Goal: Transaction & Acquisition: Obtain resource

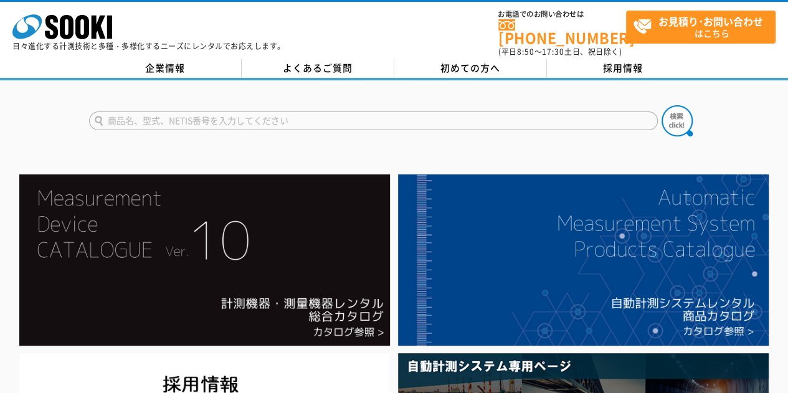
click at [231, 112] on input "text" at bounding box center [373, 120] width 569 height 19
type input "速度監視"
click at [661, 105] on button at bounding box center [676, 120] width 31 height 31
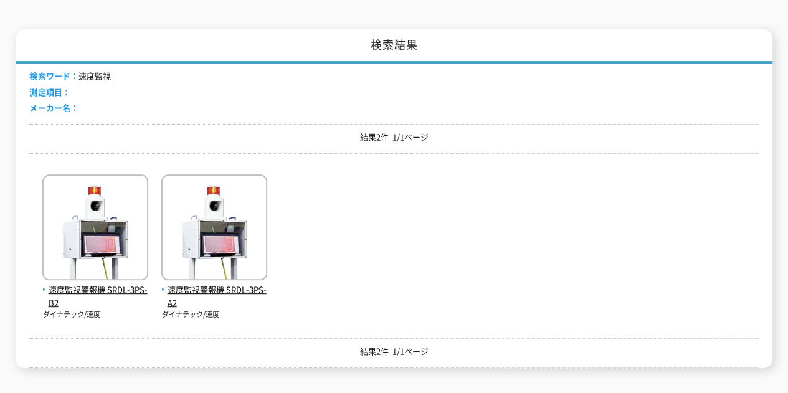
scroll to position [187, 0]
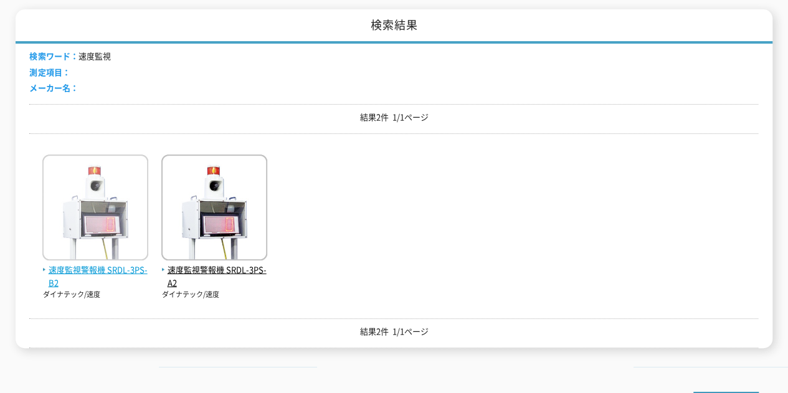
click at [127, 267] on span "速度監視警報機 SRDL-3PS-B2" at bounding box center [95, 276] width 106 height 26
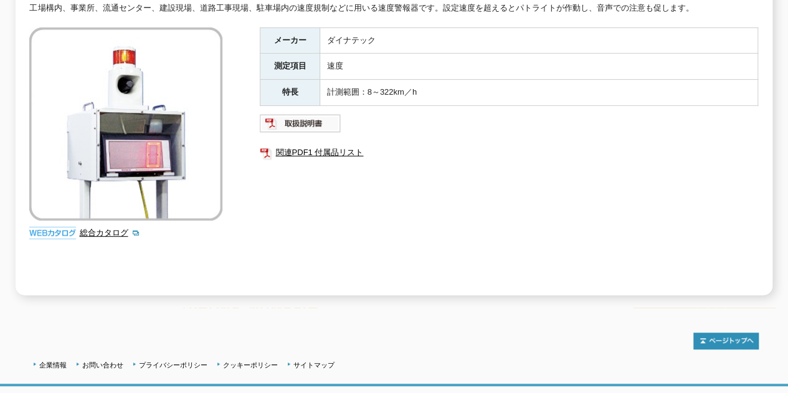
scroll to position [187, 0]
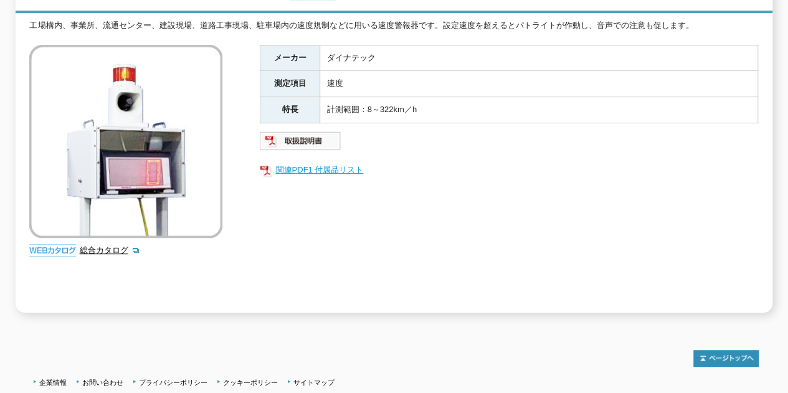
click at [315, 162] on link "関連PDF1 付属品リスト" at bounding box center [509, 170] width 498 height 16
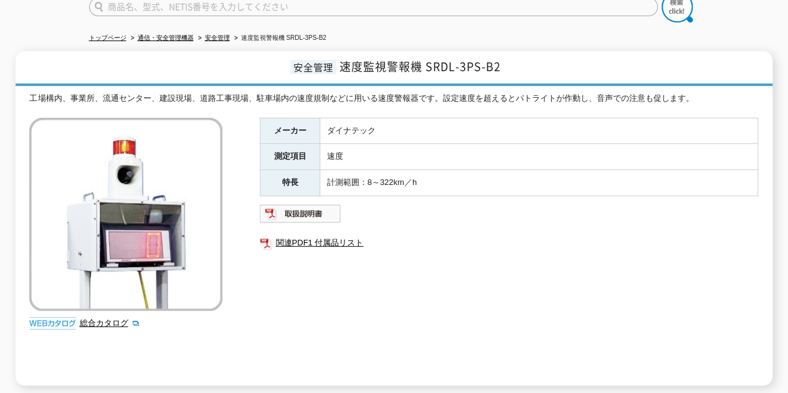
scroll to position [62, 0]
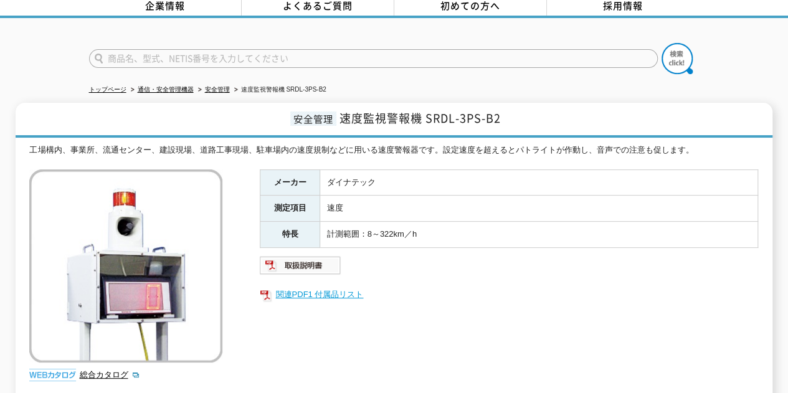
click at [430, 291] on link "関連PDF1 付属品リスト" at bounding box center [509, 294] width 498 height 16
click at [420, 301] on div "メーカー ダイナテック 測定項目 速度 特長 計測範囲：8～322km／h 関連PDF1 付属品リスト" at bounding box center [509, 303] width 498 height 268
click at [308, 255] on img at bounding box center [301, 265] width 82 height 20
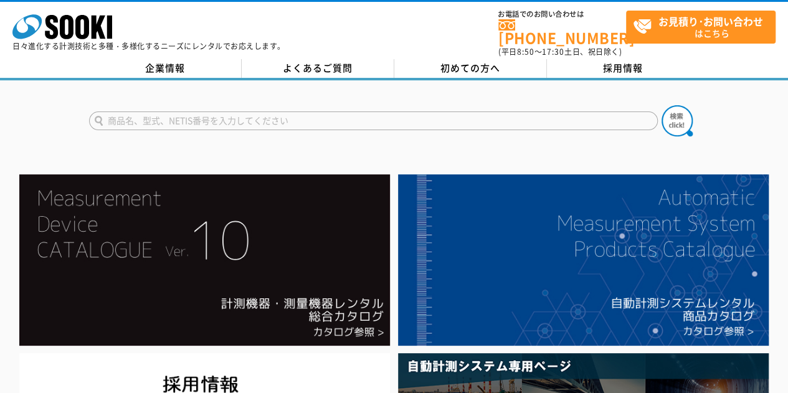
click at [272, 111] on input "text" at bounding box center [373, 120] width 569 height 19
type input "速度監視"
click at [661, 105] on button at bounding box center [676, 120] width 31 height 31
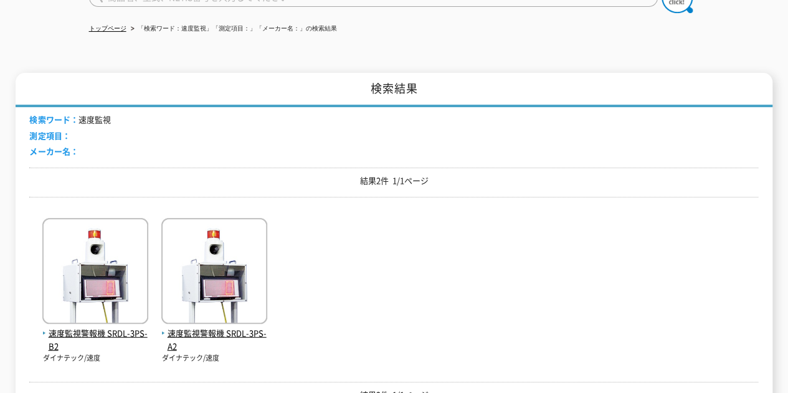
scroll to position [125, 0]
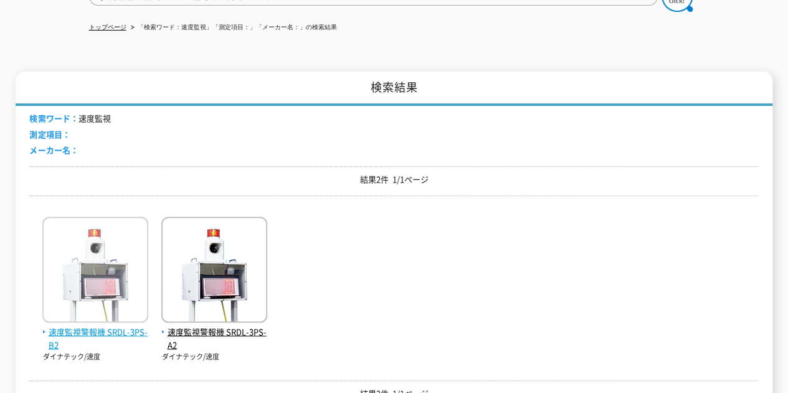
click at [138, 327] on span "速度監視警報機 SRDL-3PS-B2" at bounding box center [95, 339] width 106 height 26
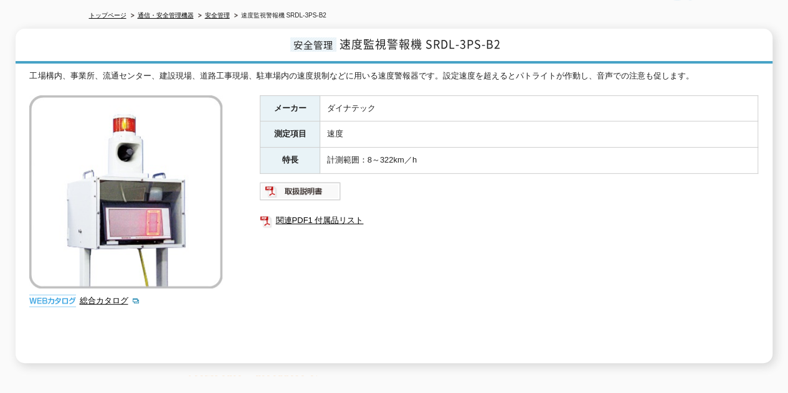
scroll to position [125, 0]
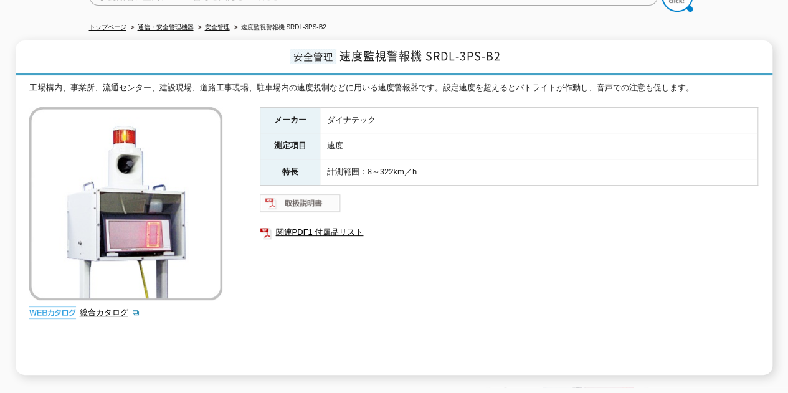
click at [305, 193] on img at bounding box center [301, 203] width 82 height 20
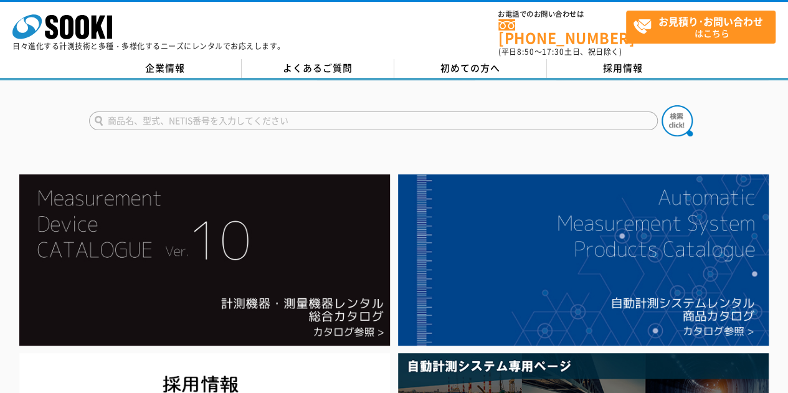
click at [297, 116] on input "text" at bounding box center [373, 120] width 569 height 19
type input "速度監視"
click at [661, 105] on button at bounding box center [676, 120] width 31 height 31
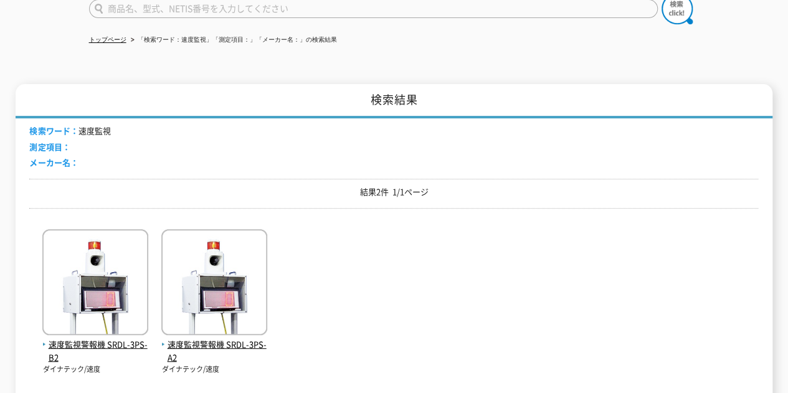
scroll to position [187, 0]
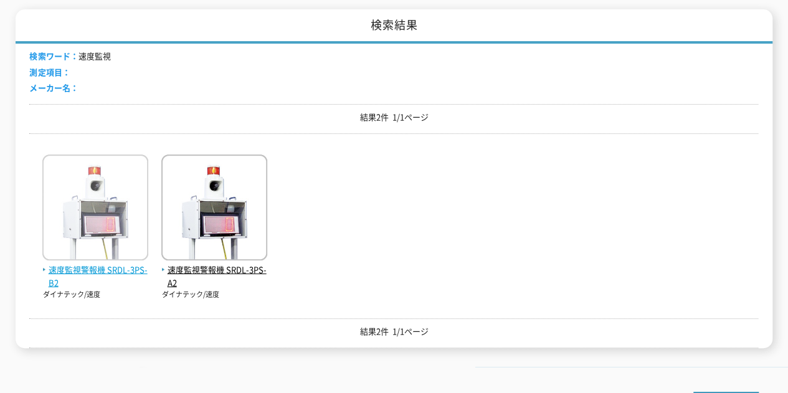
click at [137, 266] on span "速度監視警報機 SRDL-3PS-B2" at bounding box center [95, 276] width 106 height 26
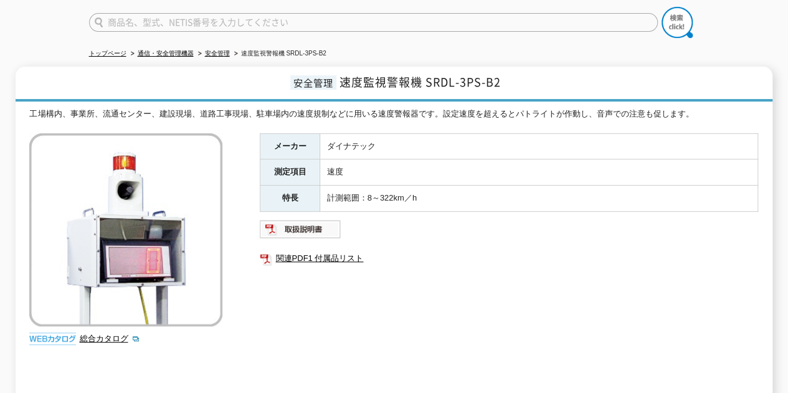
scroll to position [187, 0]
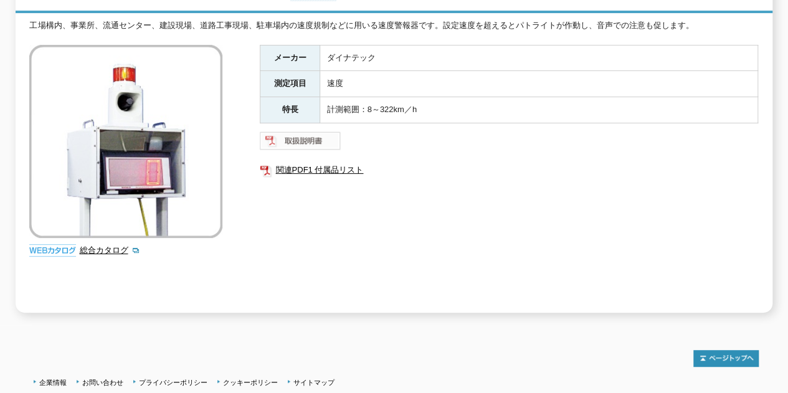
click at [329, 135] on img at bounding box center [301, 141] width 82 height 20
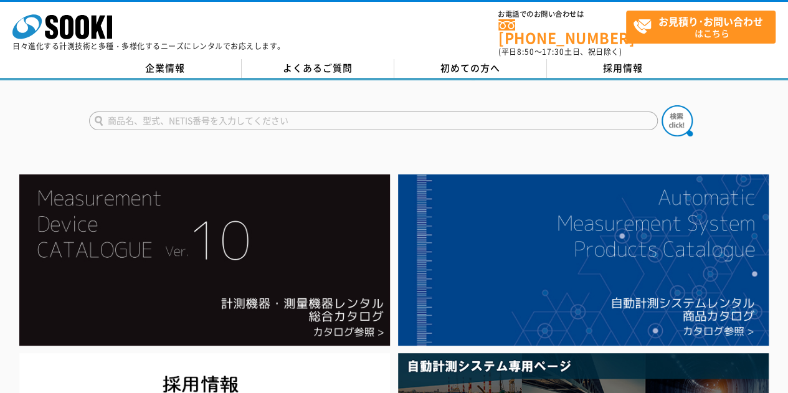
click at [248, 115] on input "text" at bounding box center [373, 120] width 569 height 19
type input "速度監視"
click at [661, 105] on button at bounding box center [676, 120] width 31 height 31
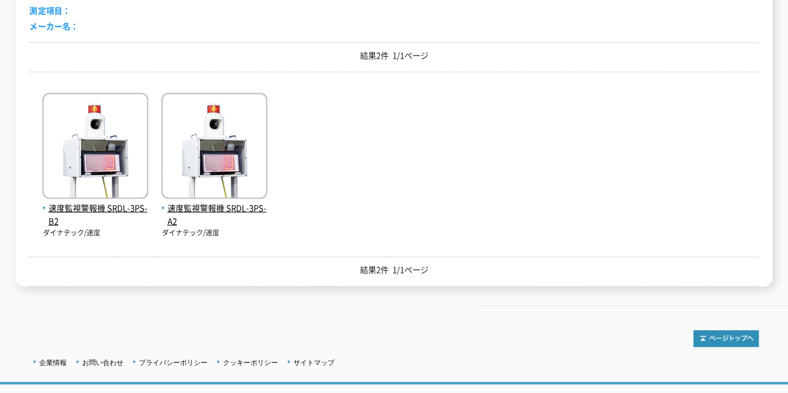
scroll to position [249, 0]
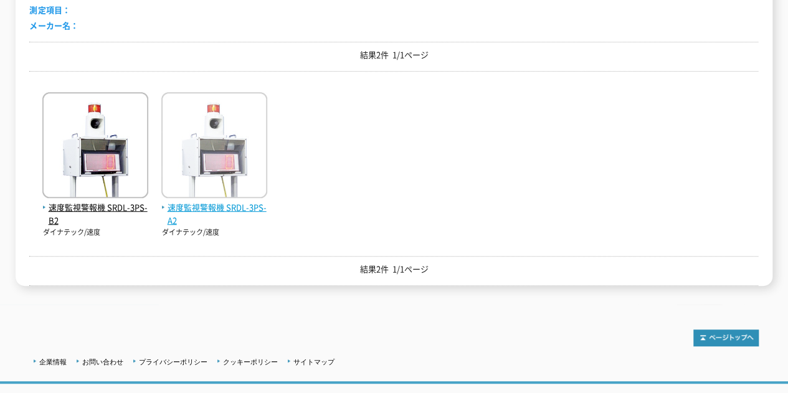
click at [240, 201] on span "速度監視警報機 SRDL-3PS-A2" at bounding box center [214, 214] width 106 height 26
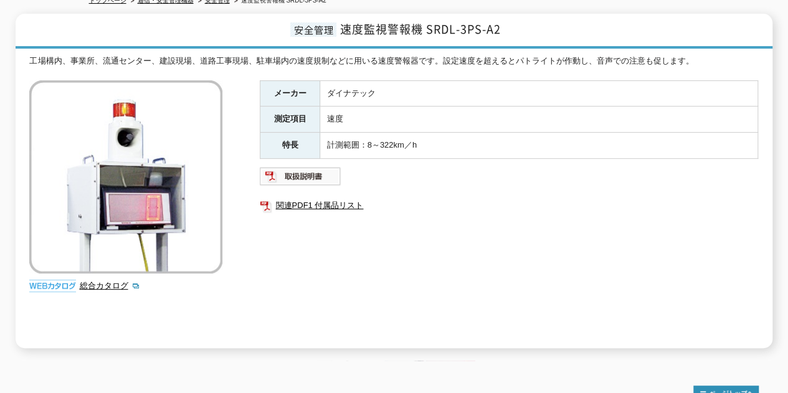
scroll to position [125, 0]
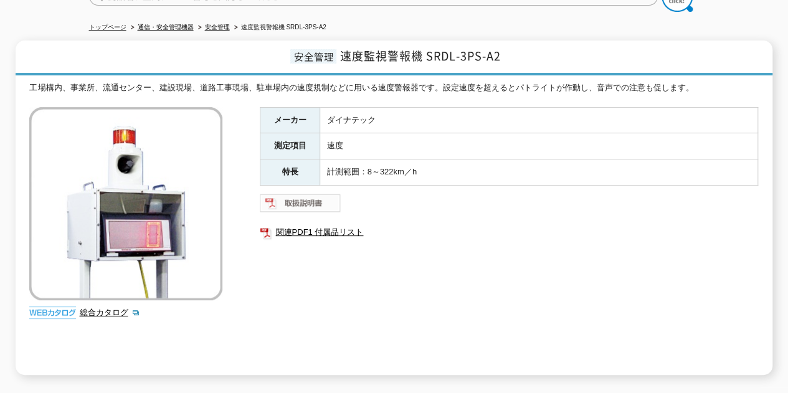
click at [311, 197] on img at bounding box center [301, 203] width 82 height 20
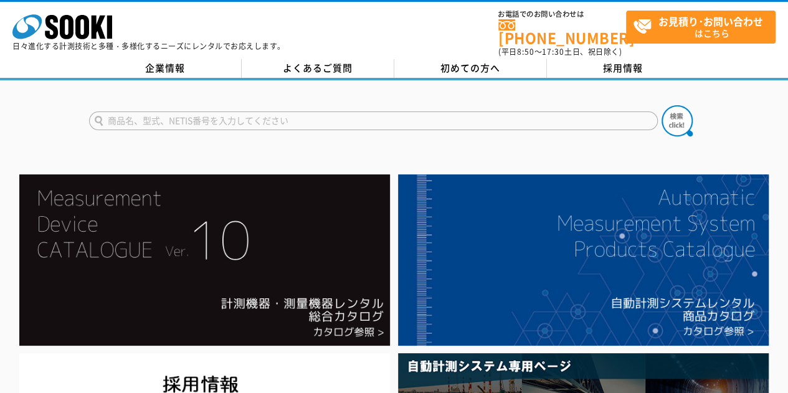
click at [269, 114] on input "text" at bounding box center [373, 120] width 569 height 19
type input "速度監視"
click at [661, 105] on button at bounding box center [676, 120] width 31 height 31
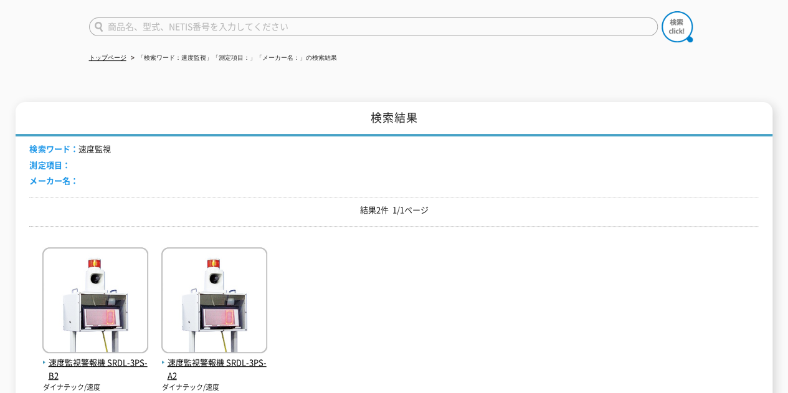
scroll to position [187, 0]
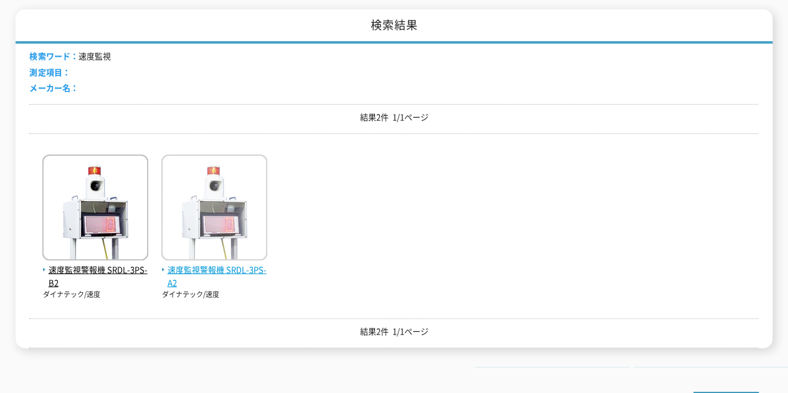
click at [252, 263] on span "速度監視警報機 SRDL-3PS-A2" at bounding box center [214, 276] width 106 height 26
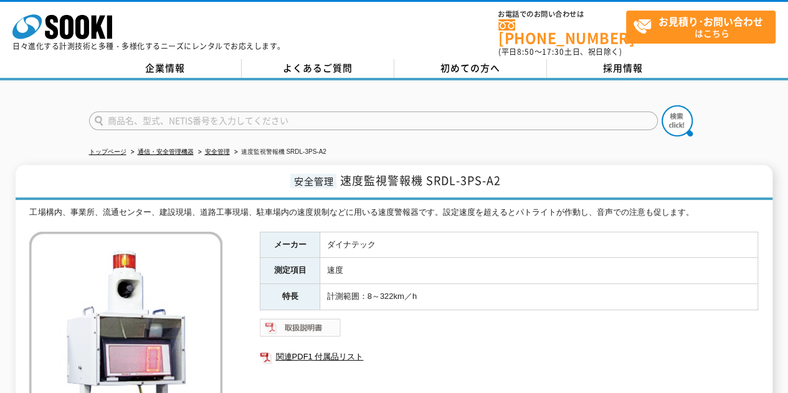
click at [323, 322] on img at bounding box center [301, 328] width 82 height 20
